Goal: Find specific page/section: Find specific page/section

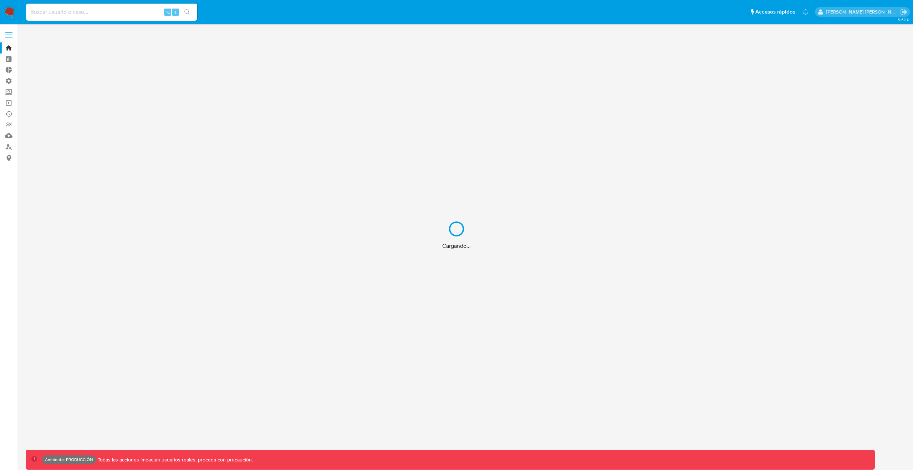
click at [106, 13] on div "Cargando..." at bounding box center [456, 235] width 913 height 470
click at [99, 12] on div "Cargando..." at bounding box center [456, 235] width 913 height 470
click at [75, 12] on div "Cargando..." at bounding box center [456, 235] width 913 height 470
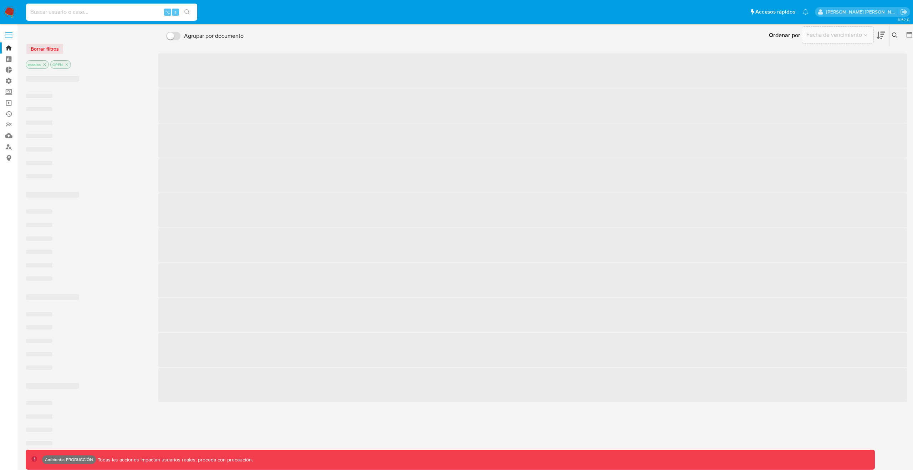
click at [41, 12] on input at bounding box center [111, 11] width 171 height 9
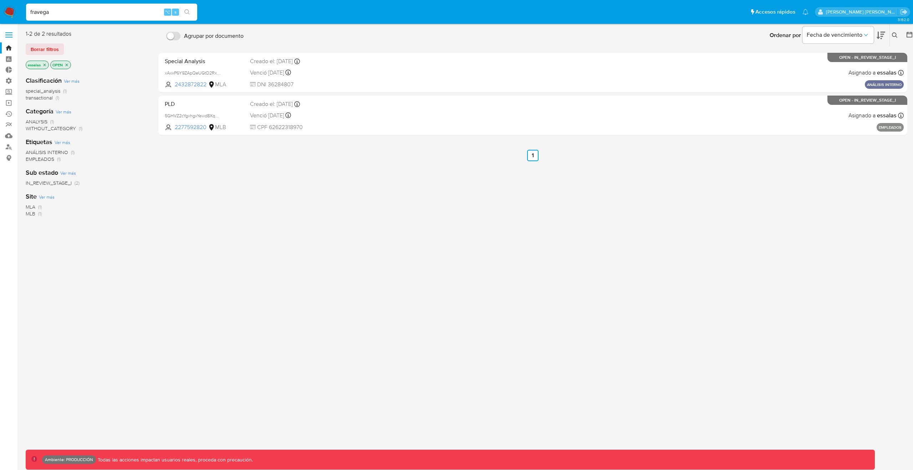
type input "fravega"
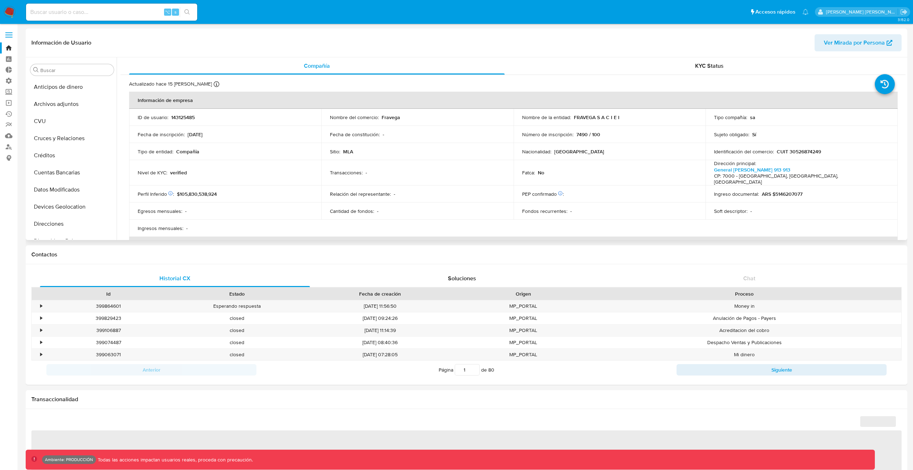
select select "10"
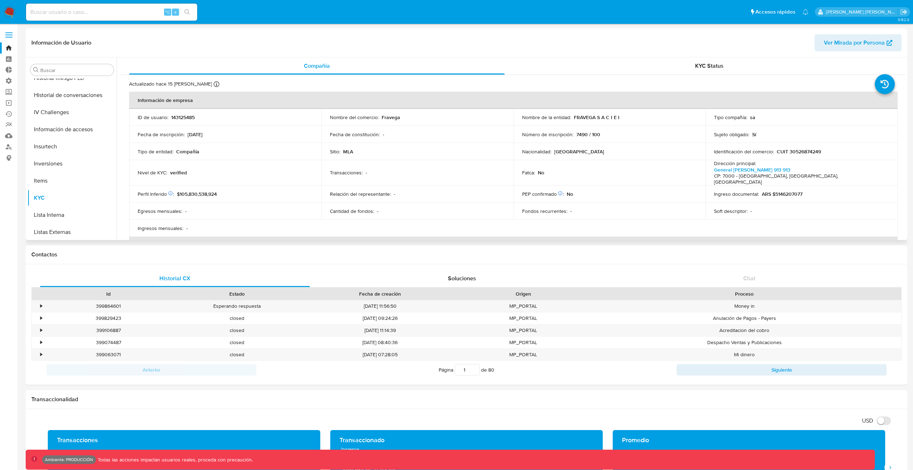
scroll to position [224, 0]
click at [71, 110] on button "Historial Riesgo PLD" at bounding box center [68, 103] width 83 height 17
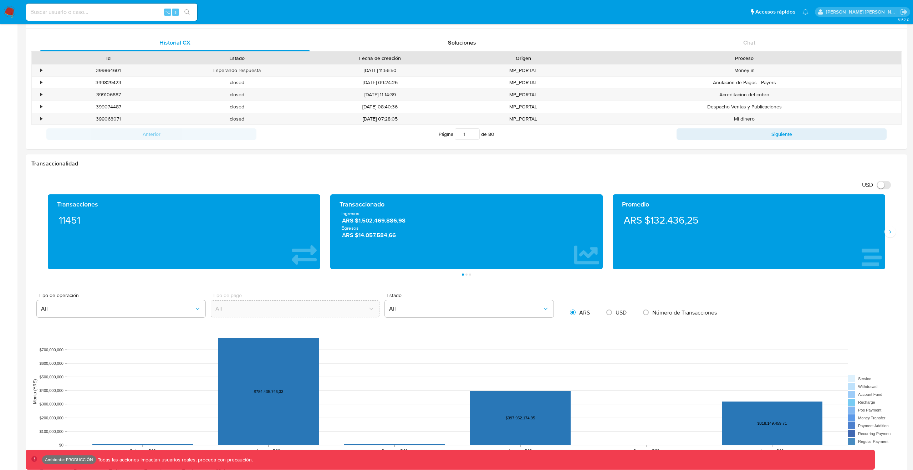
scroll to position [0, 0]
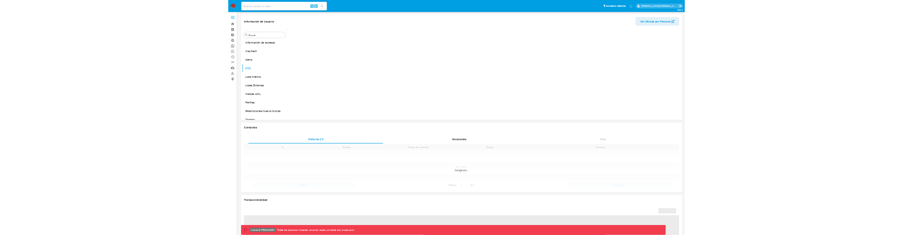
scroll to position [284, 0]
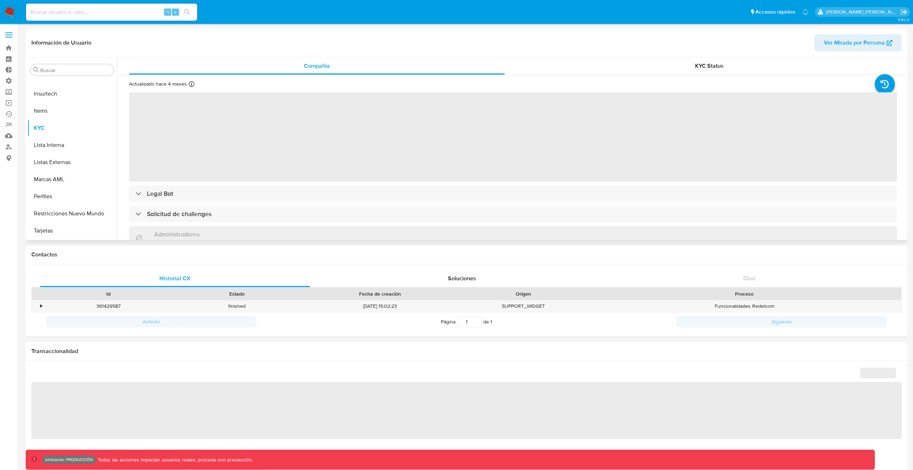
select select "10"
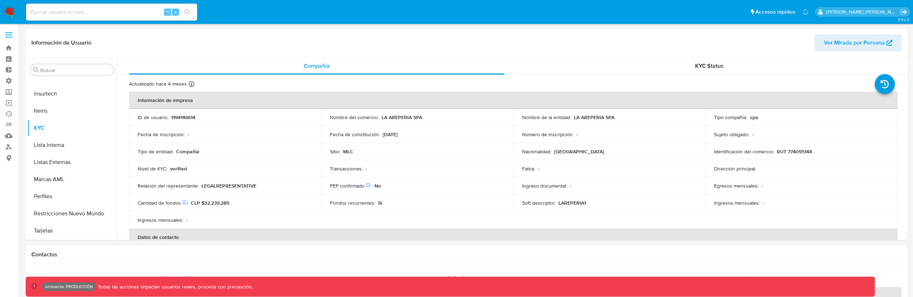
click at [114, 14] on input at bounding box center [111, 11] width 171 height 9
paste input "1194146614"
type input "1194146614"
click at [187, 16] on button "search-icon" at bounding box center [187, 12] width 15 height 10
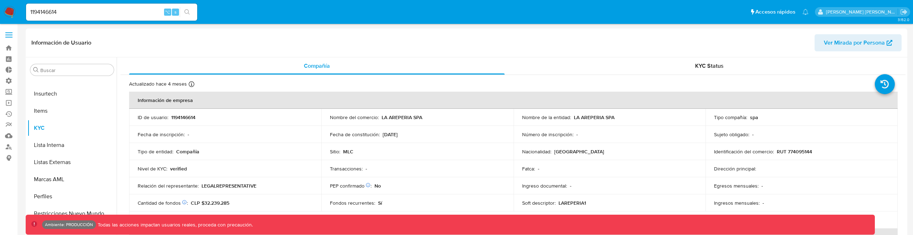
click at [187, 7] on button "search-icon" at bounding box center [187, 12] width 15 height 10
click at [187, 14] on icon "search-icon" at bounding box center [187, 12] width 6 height 6
click at [66, 11] on input "1194146614" at bounding box center [111, 11] width 171 height 9
click at [119, 14] on input "1194146614" at bounding box center [111, 11] width 171 height 9
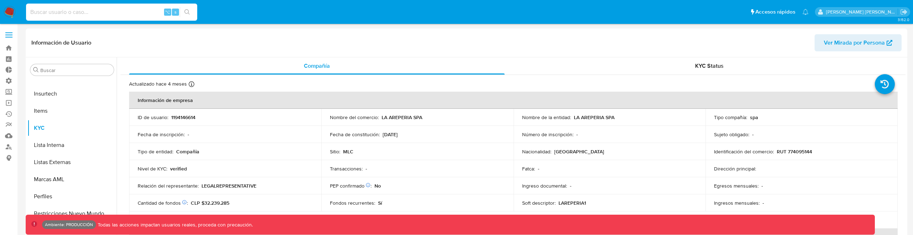
paste input "1194146614"
type input "1194146614"
click at [189, 10] on icon "search-icon" at bounding box center [187, 12] width 6 height 6
click at [118, 9] on input "1194146614" at bounding box center [111, 11] width 171 height 9
click at [10, 11] on img at bounding box center [10, 12] width 12 height 12
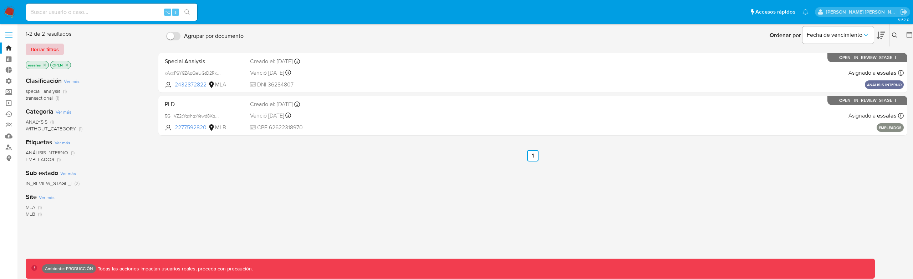
click at [56, 49] on span "Borrar filtros" at bounding box center [45, 49] width 28 height 10
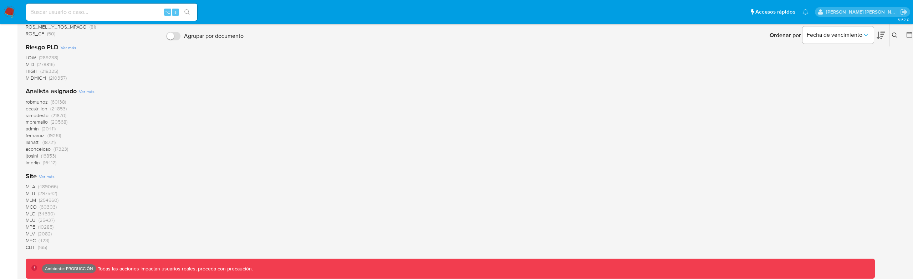
click at [33, 194] on span "MLB" at bounding box center [31, 192] width 10 height 7
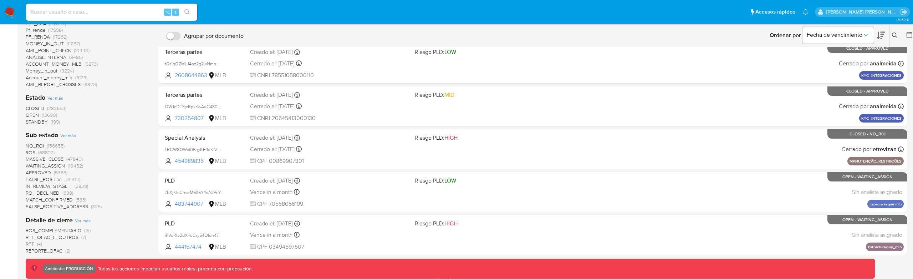
scroll to position [224, 0]
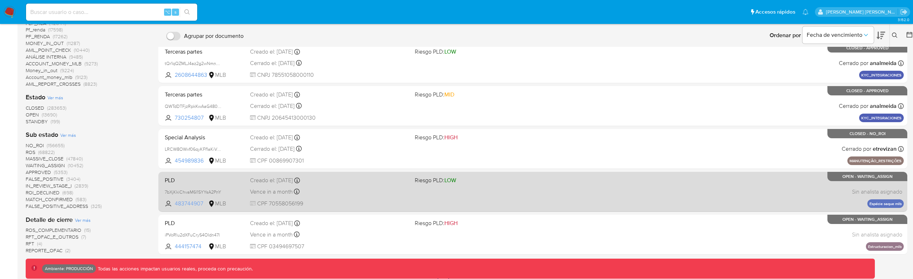
click at [191, 202] on span "483744907" at bounding box center [191, 203] width 32 height 8
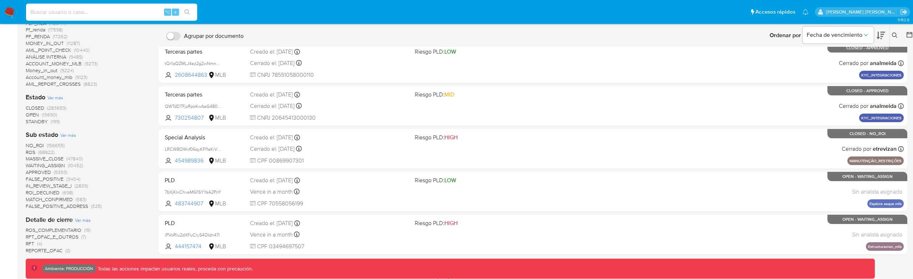
click at [66, 15] on input at bounding box center [111, 11] width 171 height 9
paste input "13c7631ba5759b018e48efcd2d2b3e7c"
type input "13c7631ba5759b018e48efcd2d2b3e7c"
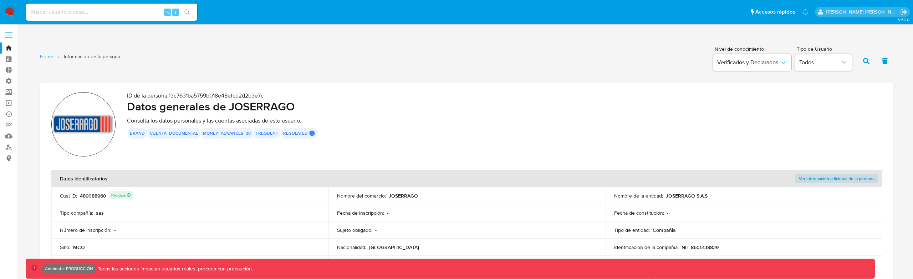
click at [97, 194] on div "489088960 Principal" at bounding box center [106, 196] width 53 height 10
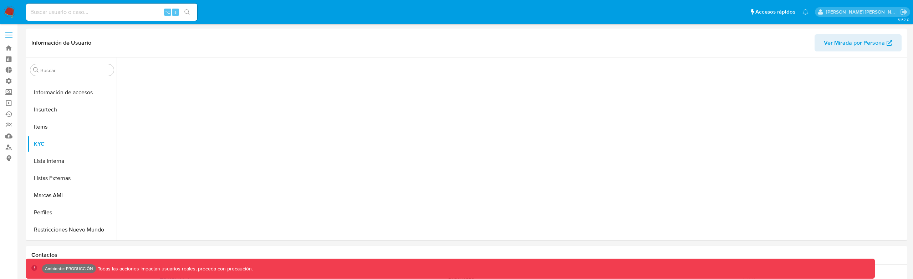
scroll to position [302, 0]
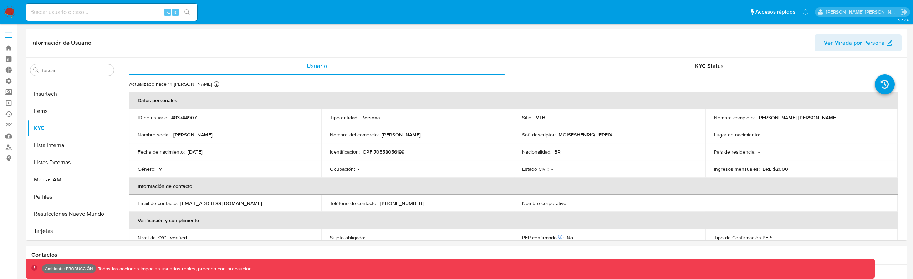
select select "10"
click at [109, 11] on input at bounding box center [111, 11] width 171 height 9
paste input "483744907"
type input "483744907"
click at [188, 10] on icon "search-icon" at bounding box center [187, 12] width 6 height 6
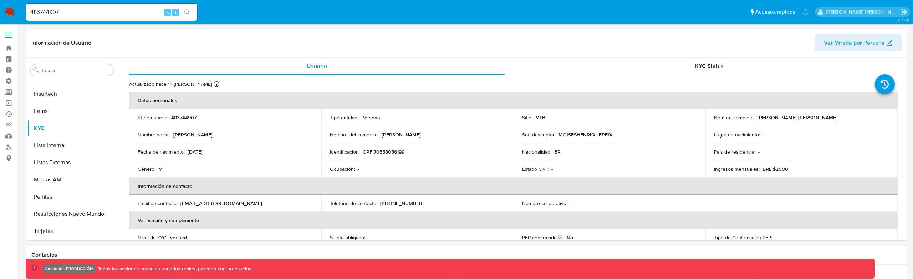
click at [104, 12] on input "483744907" at bounding box center [111, 11] width 171 height 9
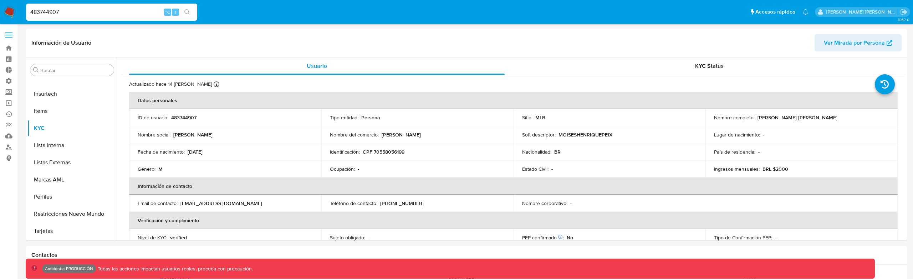
click at [104, 12] on input "483744907" at bounding box center [111, 11] width 171 height 9
type input "fravega"
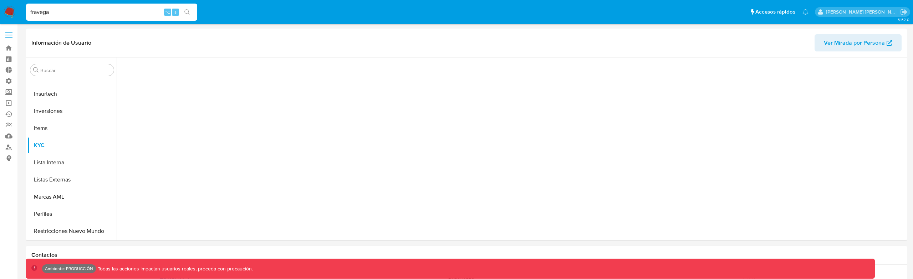
scroll to position [319, 0]
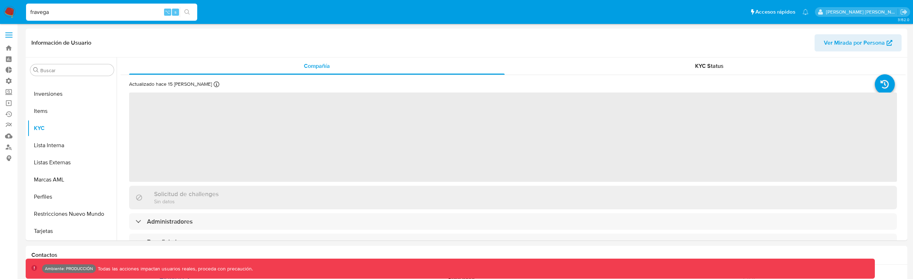
click at [109, 15] on input "fravega" at bounding box center [111, 11] width 171 height 9
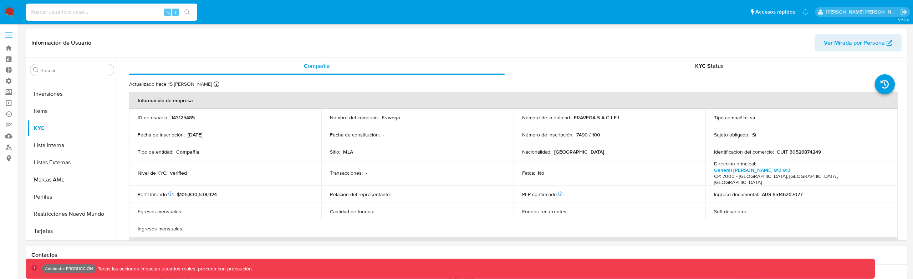
paste input "483744907"
type input "483744907"
select select "10"
type input "483744907"
click at [187, 11] on icon "search-icon" at bounding box center [187, 12] width 6 height 6
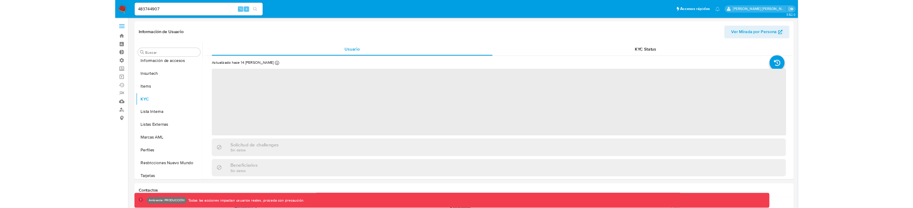
scroll to position [302, 0]
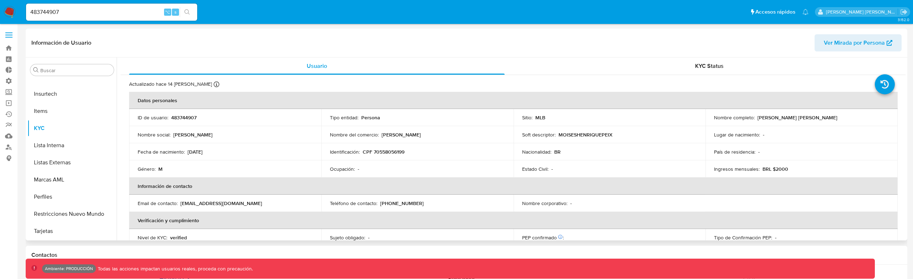
select select "10"
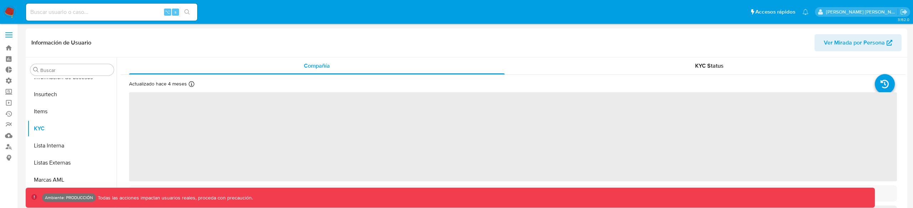
scroll to position [284, 0]
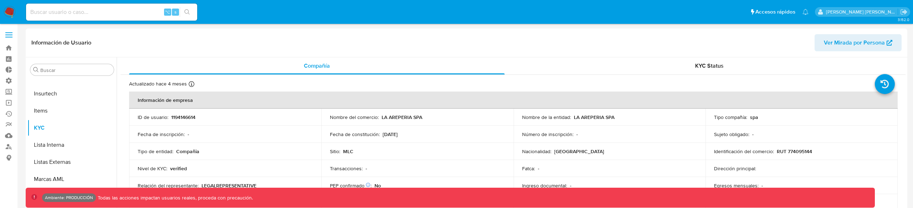
select select "10"
